Goal: Information Seeking & Learning: Learn about a topic

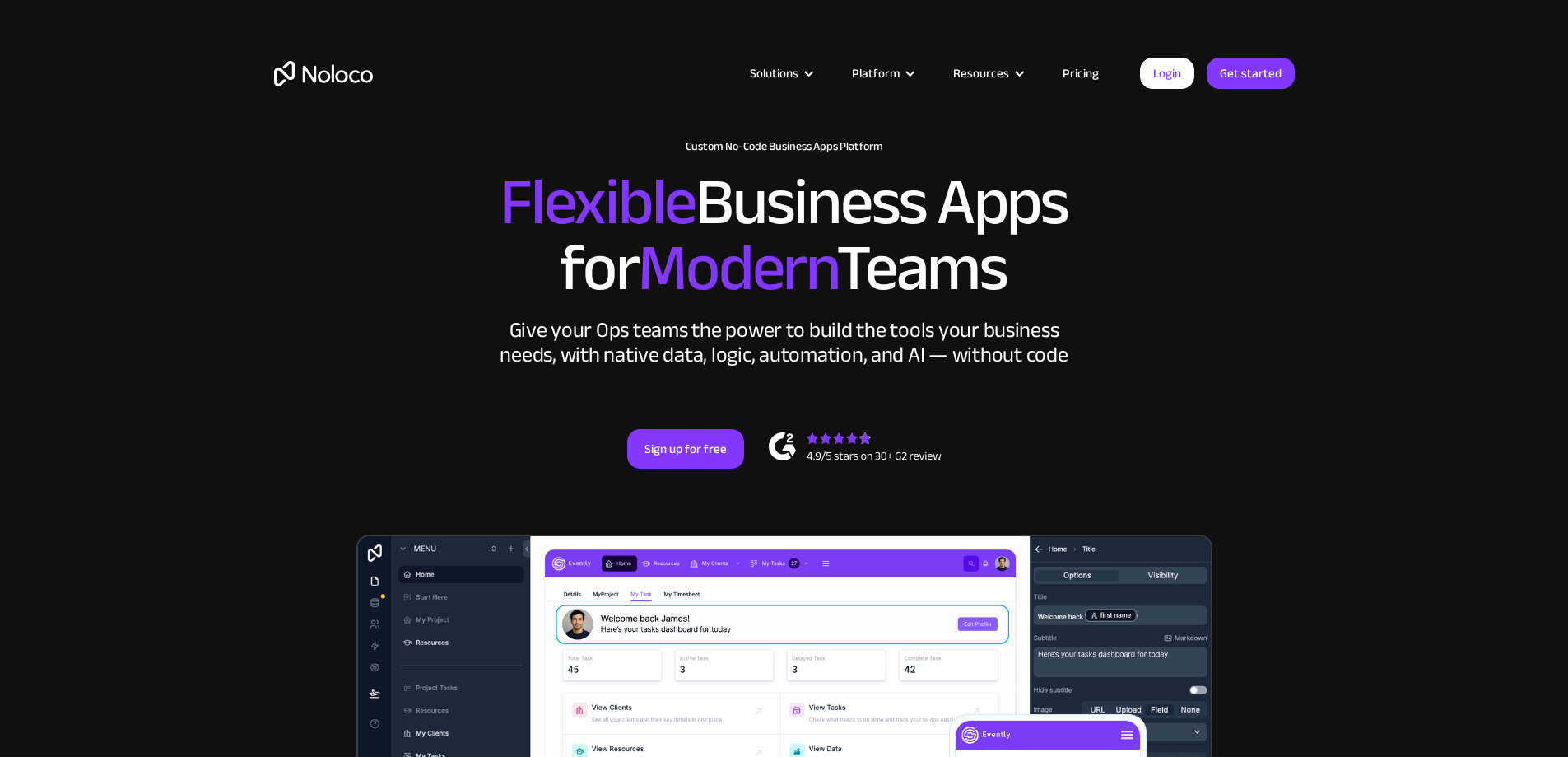
drag, startPoint x: 0, startPoint y: 0, endPoint x: 1081, endPoint y: 78, distance: 1083.8
click at [1081, 78] on link "Pricing" at bounding box center [1081, 73] width 77 height 22
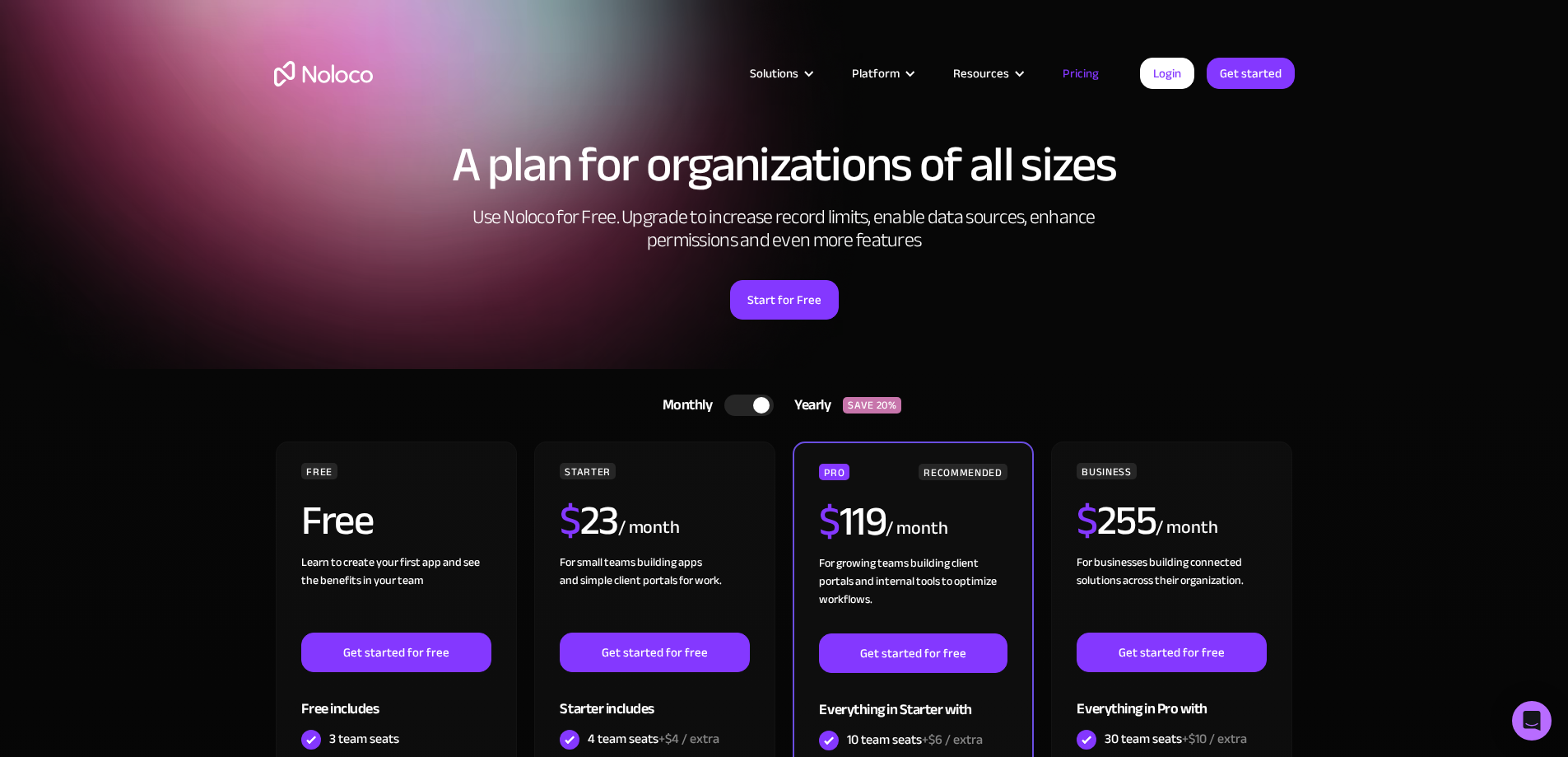
click at [1056, 151] on div "Solutions Use Cases Business Types Project Management Keep track of customers, …" at bounding box center [784, 77] width 1568 height 155
